Goal: Complete application form

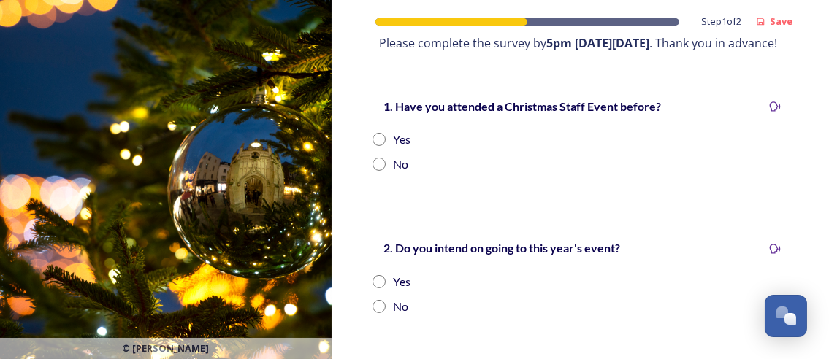
scroll to position [350, 0]
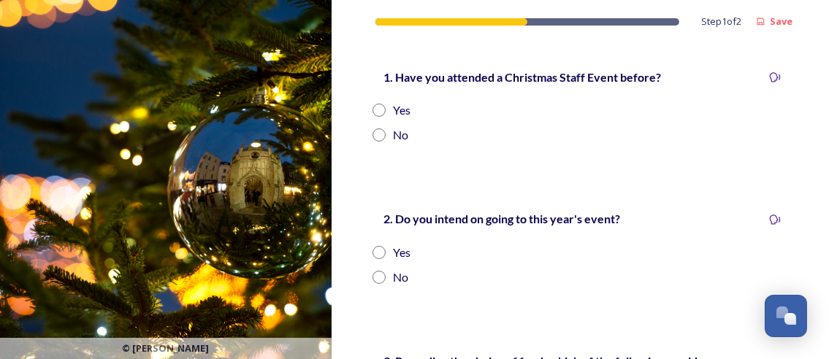
click at [380, 117] on input "radio" at bounding box center [378, 110] width 13 height 13
radio input "true"
click at [380, 259] on input "radio" at bounding box center [378, 252] width 13 height 13
radio input "true"
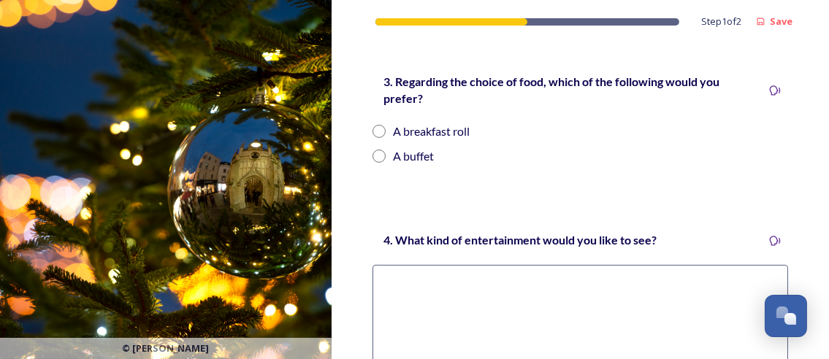
scroll to position [642, 0]
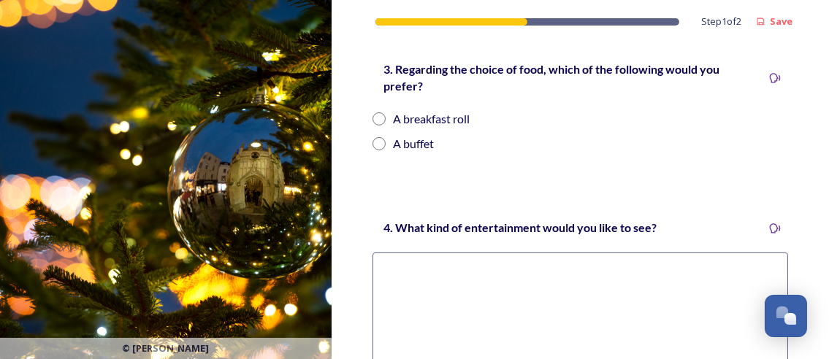
click at [380, 150] on input "radio" at bounding box center [378, 143] width 13 height 13
radio input "true"
click at [461, 283] on textarea at bounding box center [579, 313] width 415 height 121
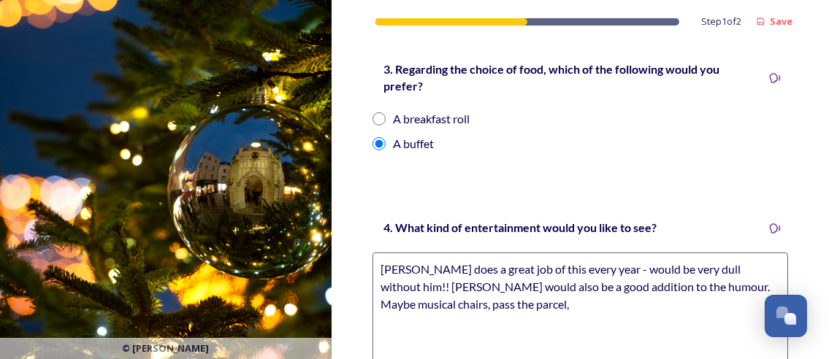
drag, startPoint x: 723, startPoint y: 304, endPoint x: 641, endPoint y: 315, distance: 82.5
click at [641, 315] on textarea "[PERSON_NAME] does a great job of this every year - would be very dull without …" at bounding box center [579, 313] width 415 height 121
click at [756, 305] on textarea "[PERSON_NAME] does a great job of this every year - would be very dull without …" at bounding box center [579, 313] width 415 height 121
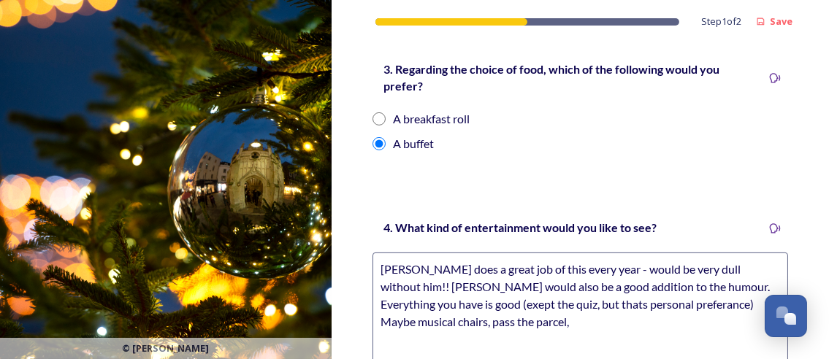
click at [538, 322] on textarea "[PERSON_NAME] does a great job of this every year - would be very dull without …" at bounding box center [579, 313] width 415 height 121
click at [420, 338] on textarea "[PERSON_NAME] does a great job of this every year - would be very dull without …" at bounding box center [579, 313] width 415 height 121
click at [626, 335] on textarea "[PERSON_NAME] does a great job of this every year - would be very dull without …" at bounding box center [579, 313] width 415 height 121
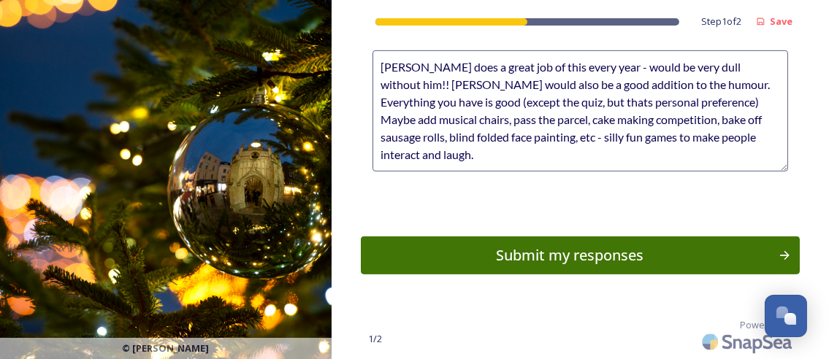
scroll to position [859, 0]
type textarea "[PERSON_NAME] does a great job of this every year - would be very dull without …"
click at [686, 262] on div "Submit my responses" at bounding box center [570, 256] width 406 height 22
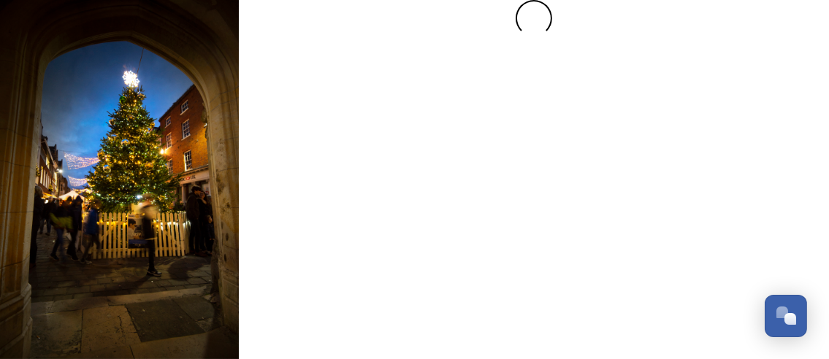
scroll to position [0, 0]
